Goal: Complete application form

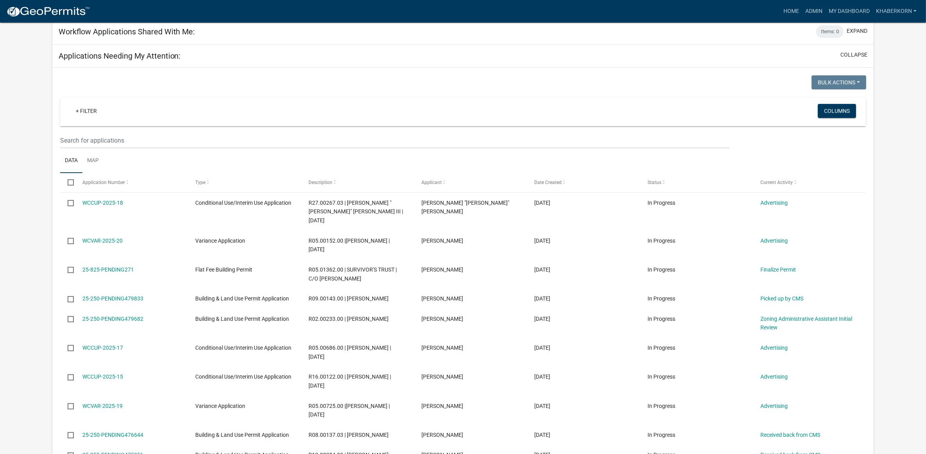
scroll to position [342, 0]
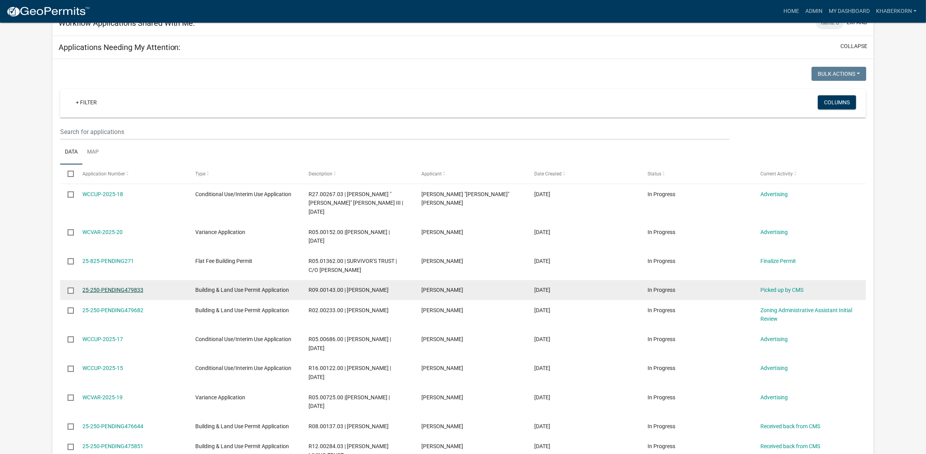
click at [112, 287] on link "25-250-PENDING479833" at bounding box center [112, 290] width 61 height 6
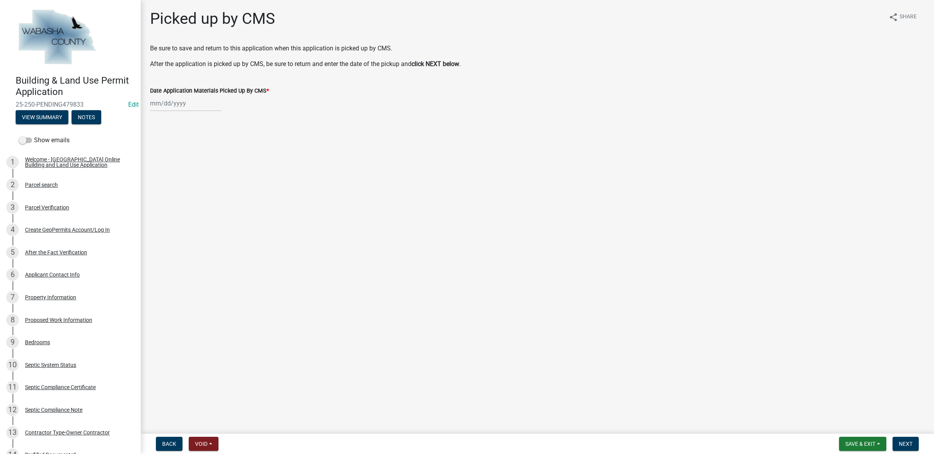
select select "9"
select select "2025"
click at [196, 102] on div "Jan Feb Mar Apr May Jun [DATE] Aug Sep Oct Nov [DATE] 2025 2026 Mo Tu We Th Fr …" at bounding box center [186, 103] width 72 height 16
click at [156, 184] on div "22" at bounding box center [158, 182] width 13 height 13
type input "[DATE]"
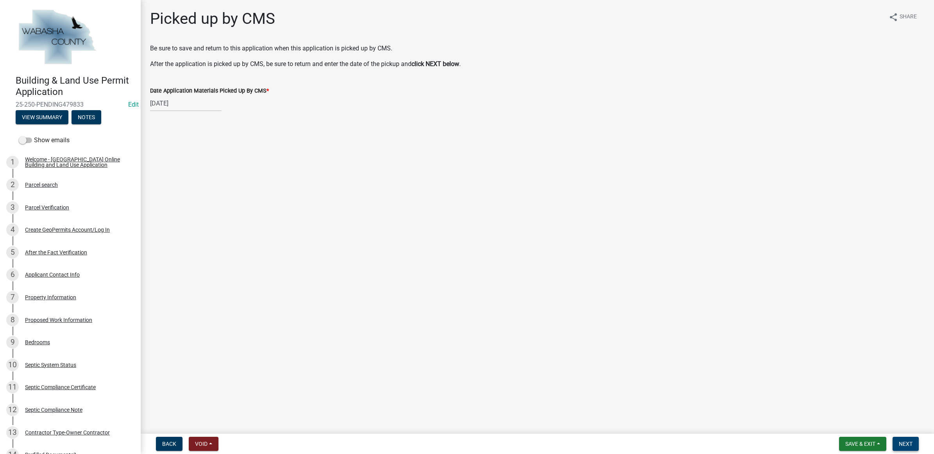
click at [905, 444] on span "Next" at bounding box center [906, 444] width 14 height 6
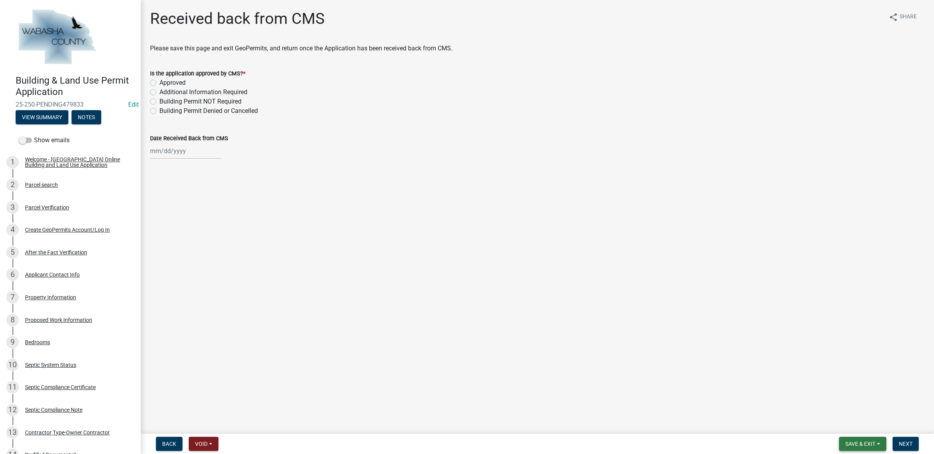
click at [860, 441] on span "Save & Exit" at bounding box center [860, 444] width 30 height 6
click at [853, 425] on button "Save & Exit" at bounding box center [855, 424] width 63 height 19
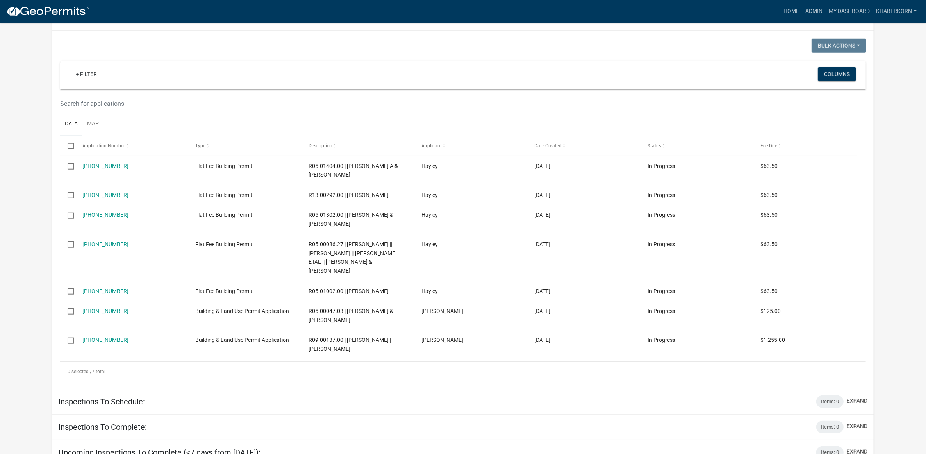
scroll to position [879, 0]
